Goal: Information Seeking & Learning: Learn about a topic

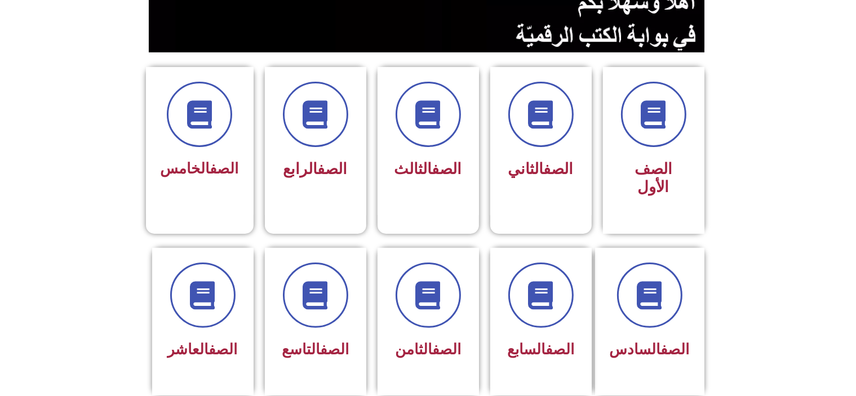
scroll to position [251, 0]
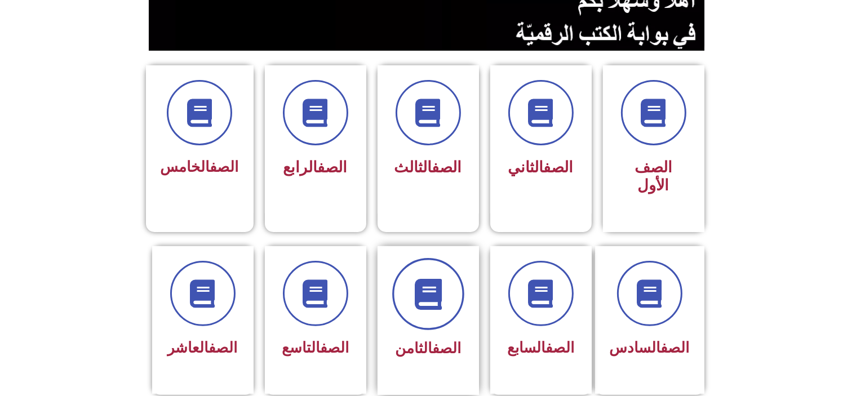
click at [428, 278] on icon at bounding box center [427, 293] width 31 height 31
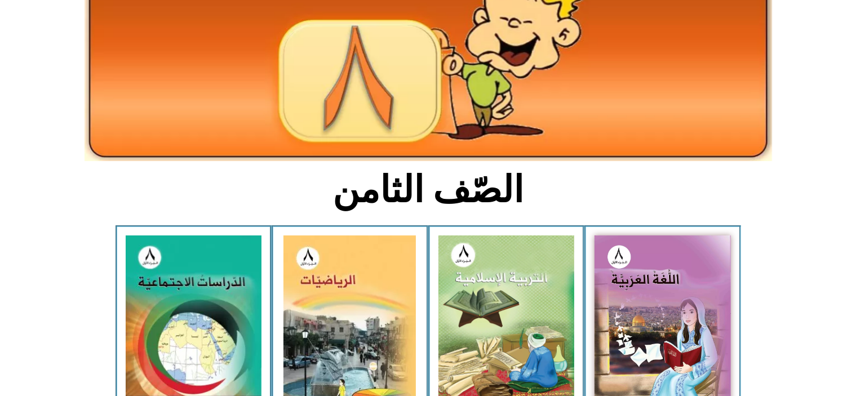
scroll to position [132, 0]
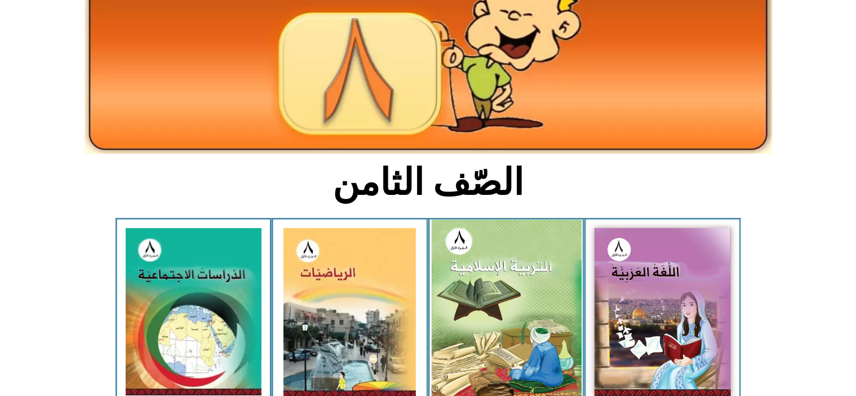
click at [522, 273] on img at bounding box center [506, 312] width 150 height 184
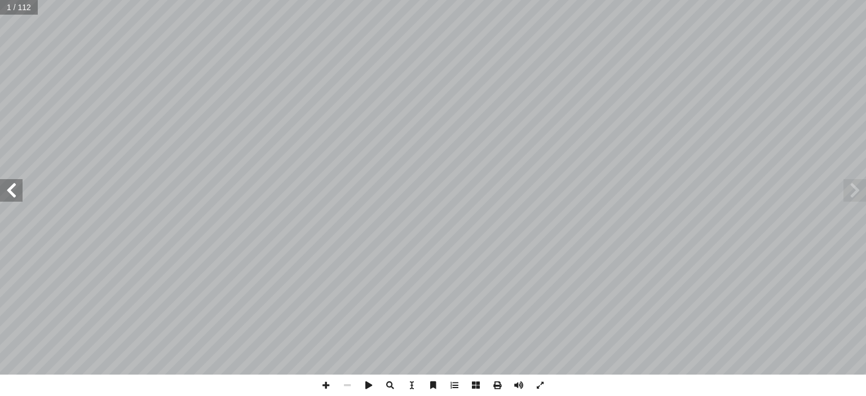
click at [8, 184] on span at bounding box center [11, 190] width 23 height 23
click at [8, 185] on span at bounding box center [11, 190] width 23 height 23
click at [8, 186] on span at bounding box center [11, 190] width 23 height 23
click at [326, 384] on span at bounding box center [325, 385] width 21 height 21
